Goal: Information Seeking & Learning: Learn about a topic

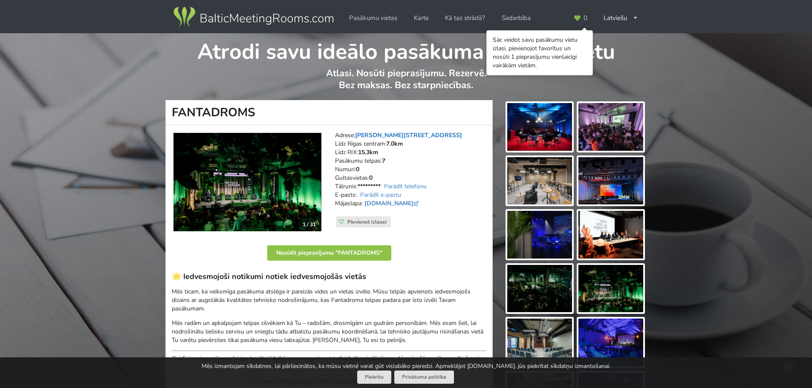
drag, startPoint x: 458, startPoint y: 130, endPoint x: 358, endPoint y: 131, distance: 100.2
click at [358, 131] on div "Adrese: [PERSON_NAME][STREET_ADDRESS] Rīgas centram: 7.0km Līdz RIX: 15.3km [GE…" at bounding box center [410, 182] width 163 height 114
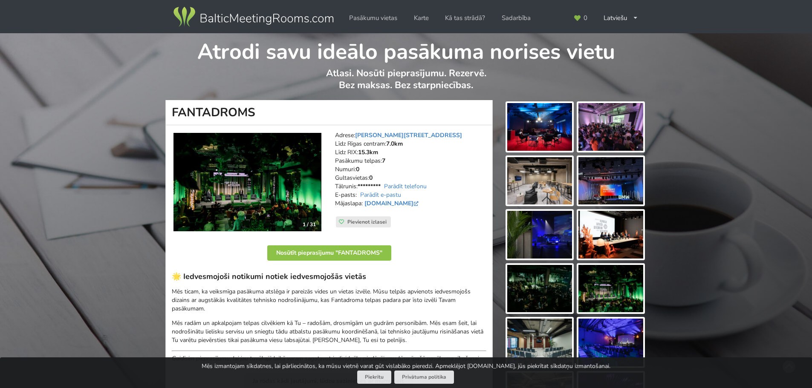
copy link "[PERSON_NAME][STREET_ADDRESS]"
click at [295, 179] on img at bounding box center [248, 182] width 148 height 99
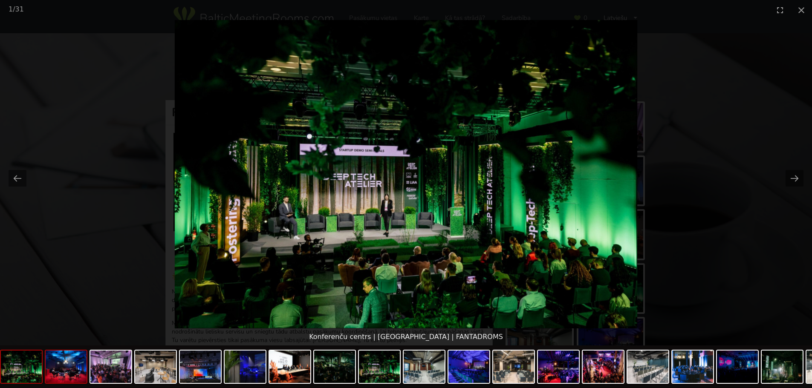
click at [75, 365] on img at bounding box center [66, 367] width 41 height 32
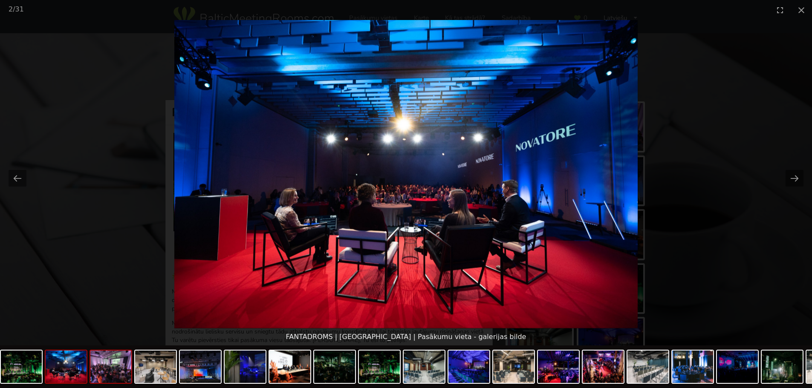
click at [114, 379] on img at bounding box center [110, 367] width 41 height 32
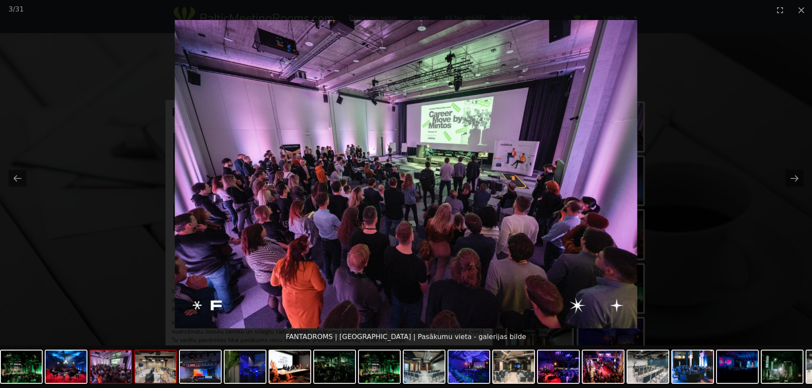
click at [164, 374] on img at bounding box center [155, 367] width 41 height 32
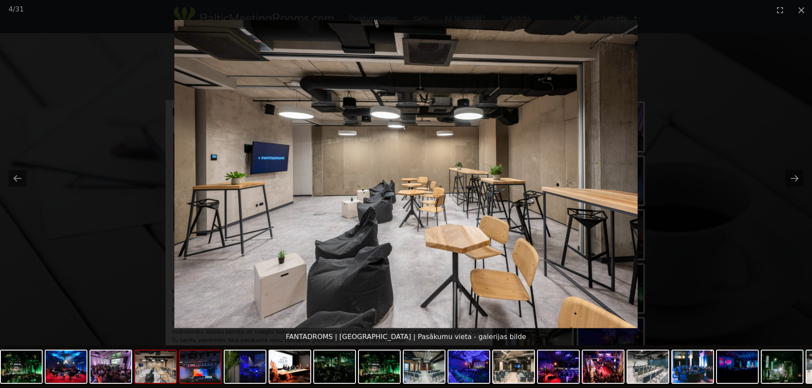
click at [199, 374] on img at bounding box center [200, 367] width 41 height 32
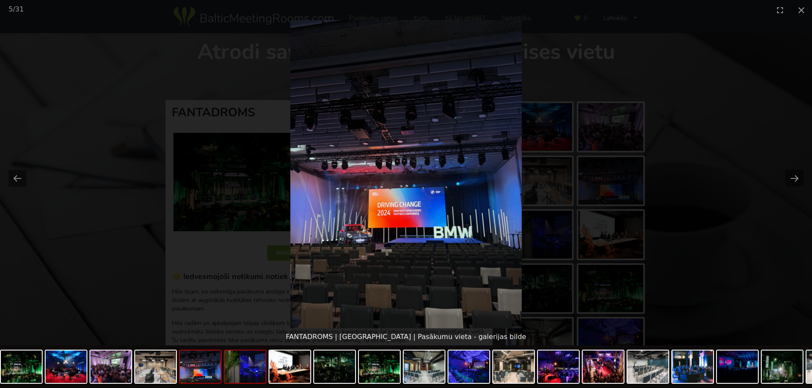
click at [261, 377] on img at bounding box center [245, 367] width 41 height 32
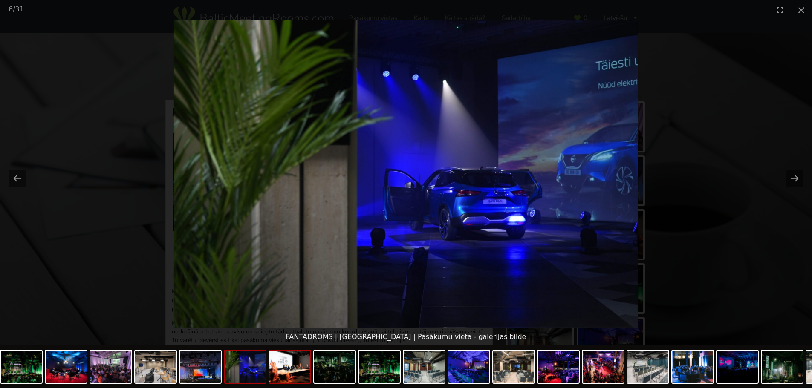
click at [294, 381] on img at bounding box center [290, 367] width 41 height 32
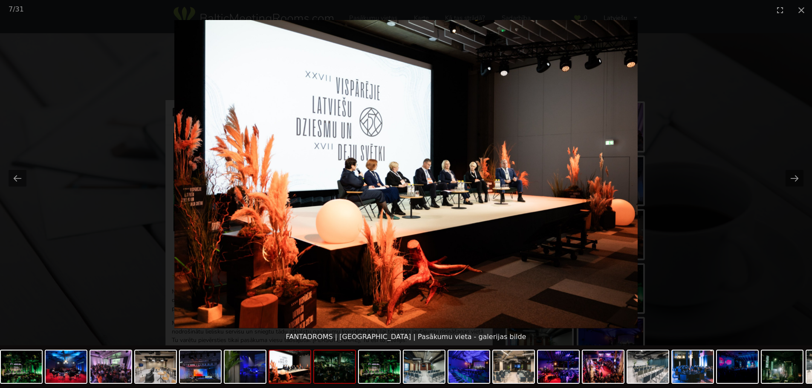
click at [337, 383] on img at bounding box center [334, 367] width 41 height 32
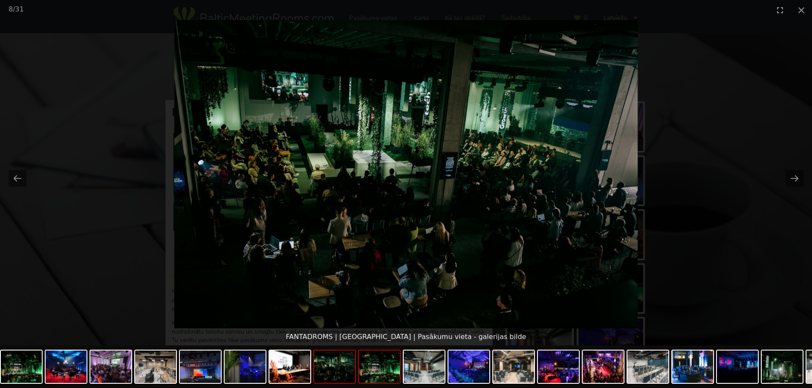
click at [387, 380] on img at bounding box center [379, 367] width 41 height 32
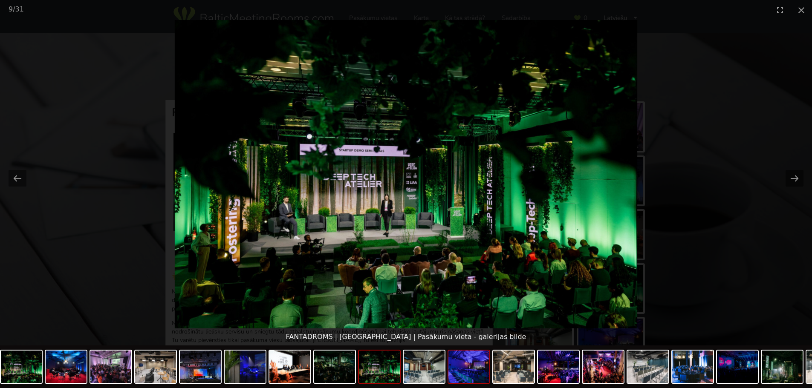
click at [476, 371] on img at bounding box center [469, 367] width 41 height 32
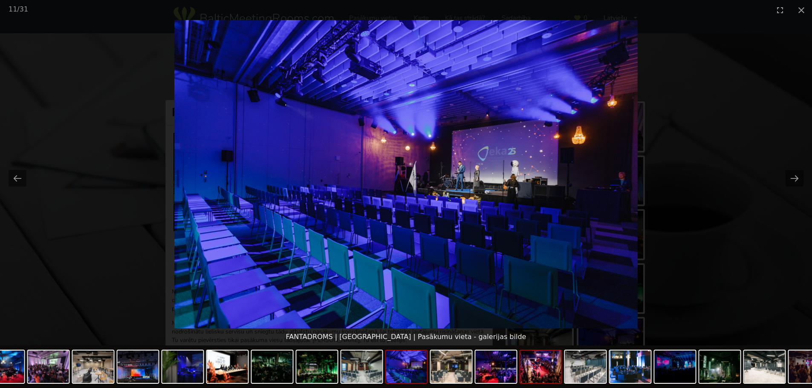
click at [539, 375] on img at bounding box center [541, 367] width 41 height 32
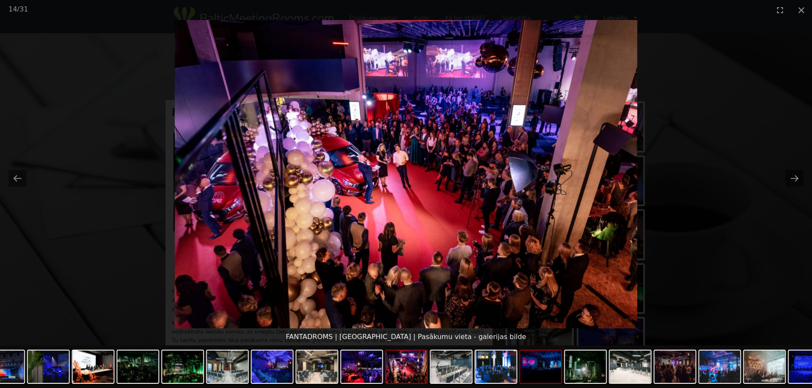
click at [542, 367] on img at bounding box center [541, 367] width 41 height 32
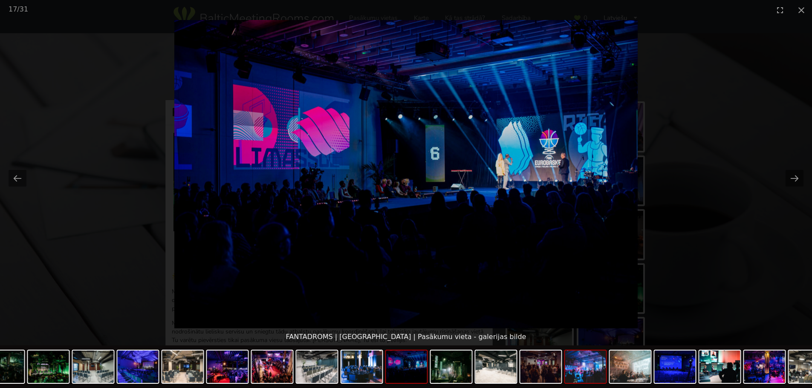
click at [566, 374] on img at bounding box center [585, 367] width 41 height 32
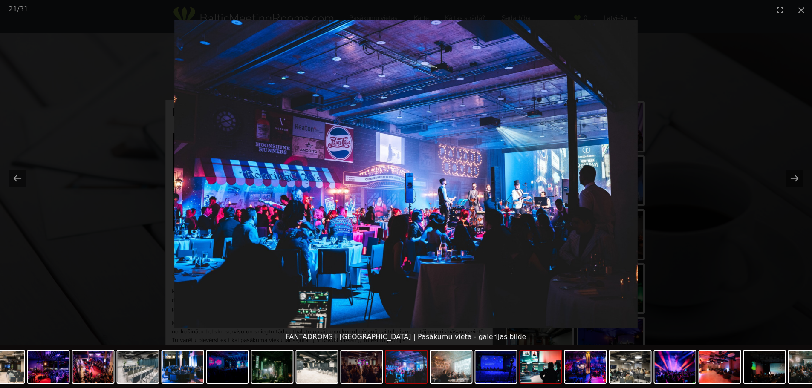
click at [544, 374] on img at bounding box center [541, 367] width 41 height 32
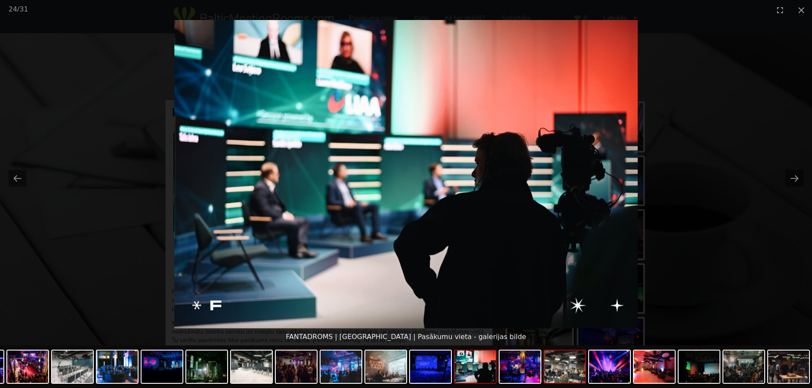
click at [558, 368] on img at bounding box center [565, 367] width 41 height 32
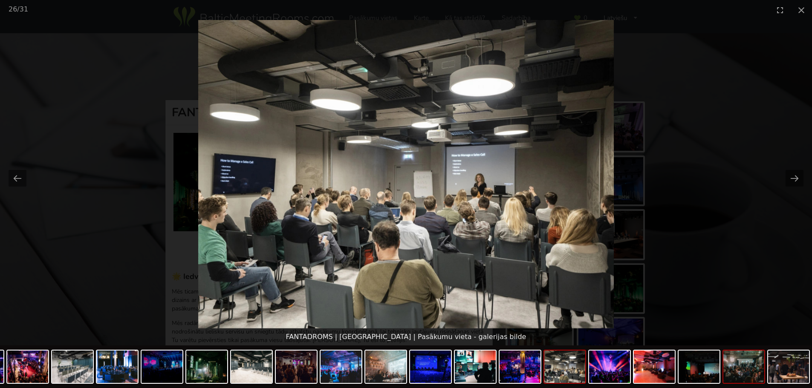
click at [739, 373] on img at bounding box center [744, 367] width 41 height 32
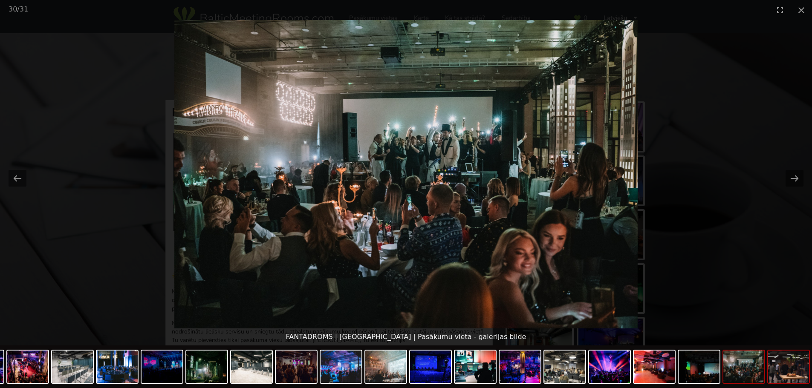
click at [773, 368] on img at bounding box center [788, 367] width 41 height 32
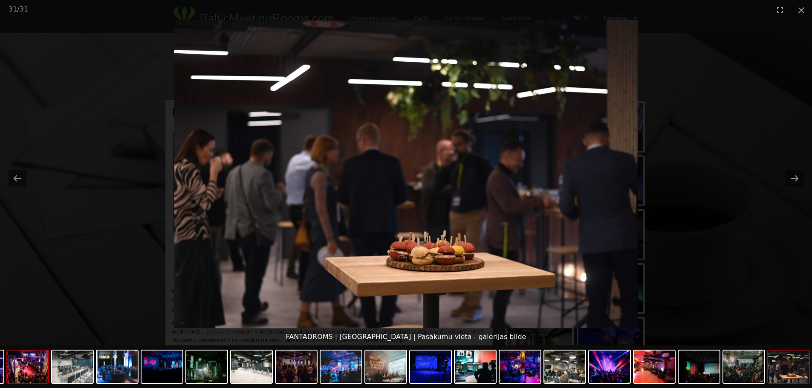
click at [28, 374] on img at bounding box center [27, 367] width 41 height 32
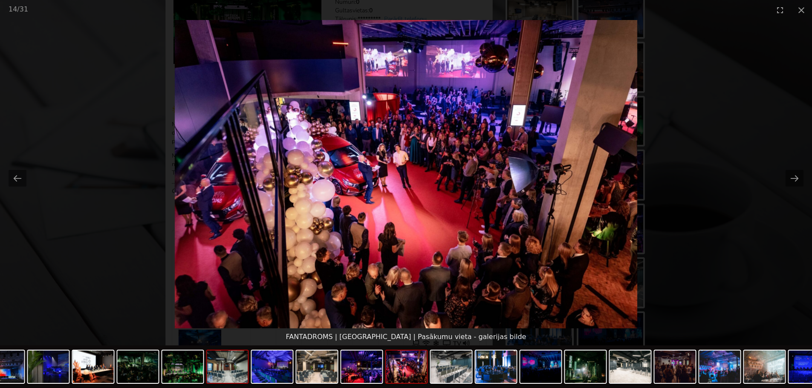
scroll to position [256, 0]
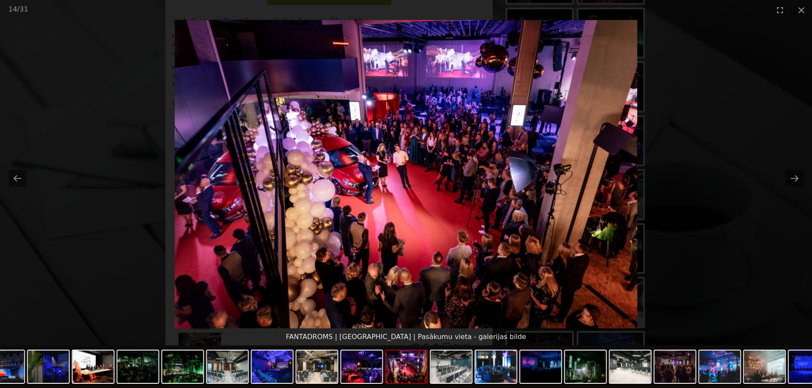
click at [160, 371] on div at bounding box center [497, 368] width 1388 height 45
click at [188, 371] on img at bounding box center [182, 367] width 41 height 32
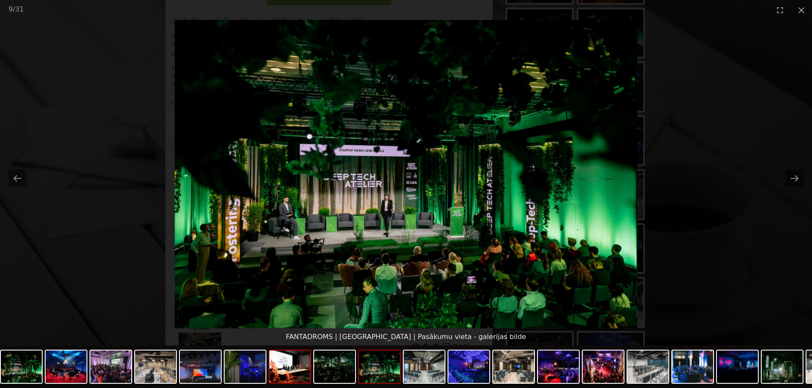
drag, startPoint x: 28, startPoint y: 375, endPoint x: 281, endPoint y: 380, distance: 252.9
click at [281, 380] on div at bounding box center [694, 368] width 1388 height 45
click at [114, 375] on img at bounding box center [110, 367] width 41 height 32
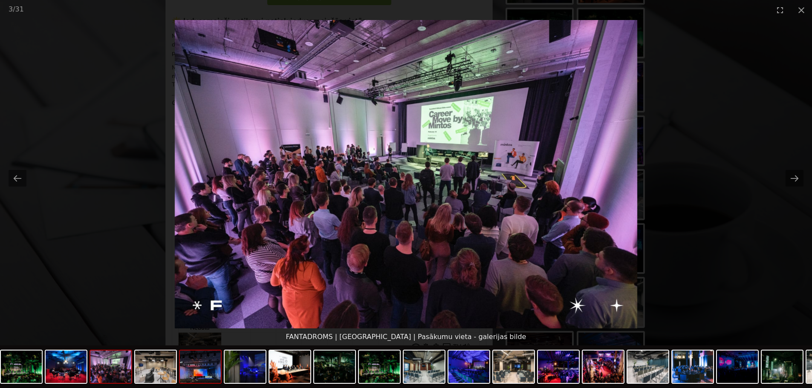
click at [205, 375] on img at bounding box center [200, 367] width 41 height 32
